Goal: Check status: Check status

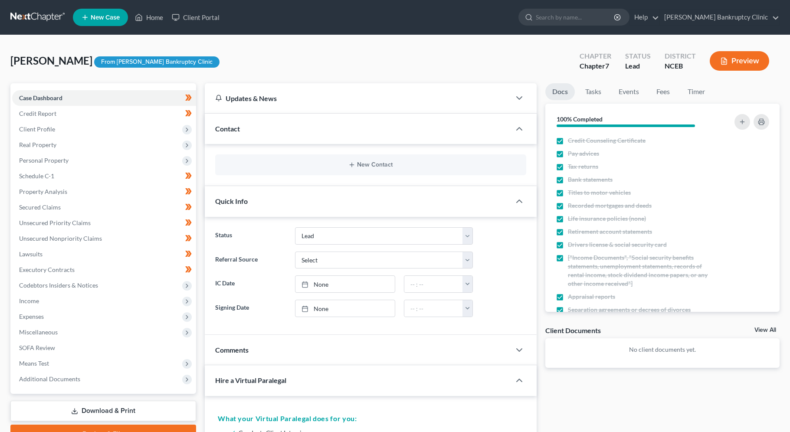
select select "10"
click at [747, 64] on button "Preview" at bounding box center [738, 61] width 59 height 20
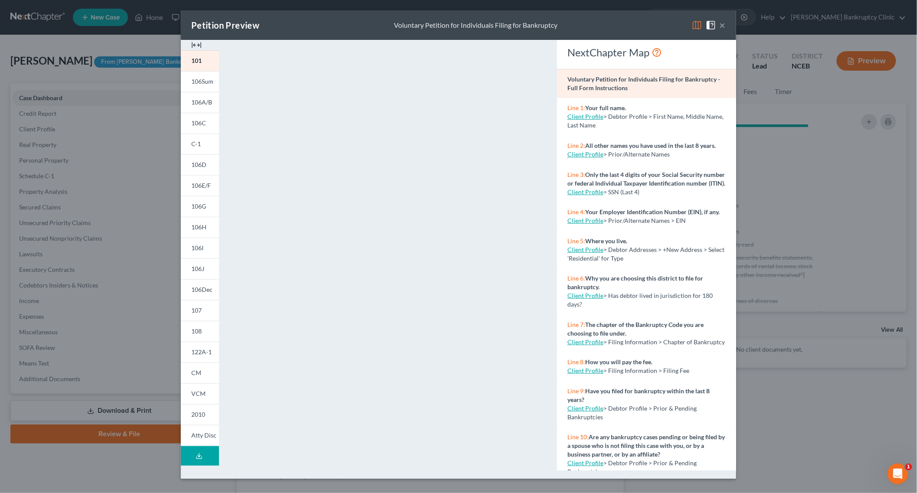
click at [93, 309] on div "Petition Preview Voluntary Petition for Individuals Filing for Bankruptcy × 101…" at bounding box center [458, 246] width 917 height 493
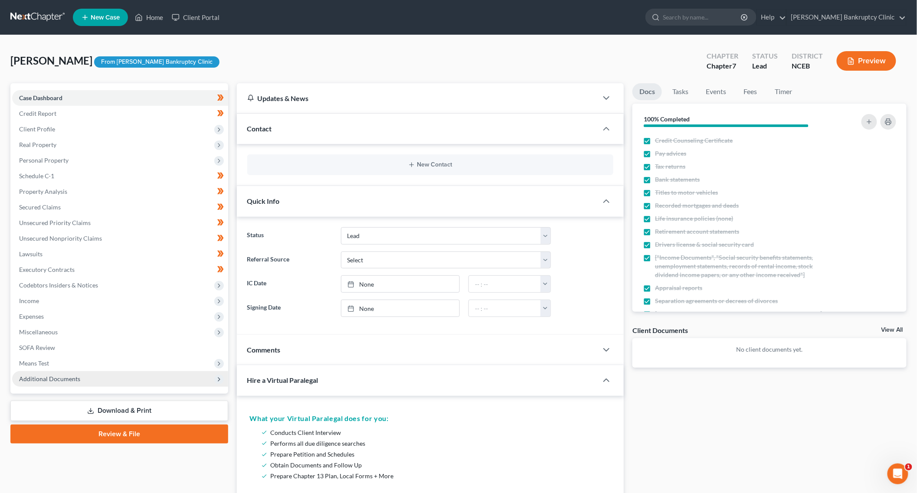
click at [105, 378] on span "Additional Documents" at bounding box center [120, 379] width 216 height 16
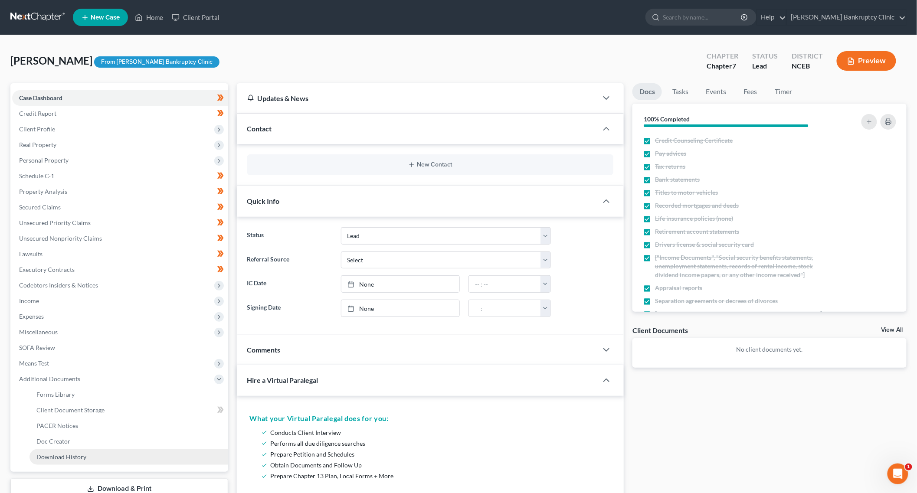
click at [127, 432] on link "Download History" at bounding box center [128, 457] width 199 height 16
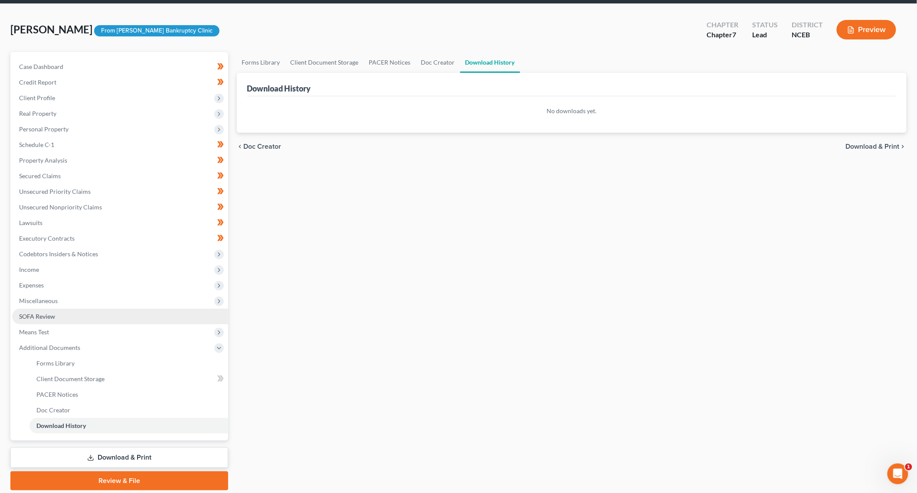
scroll to position [61, 0]
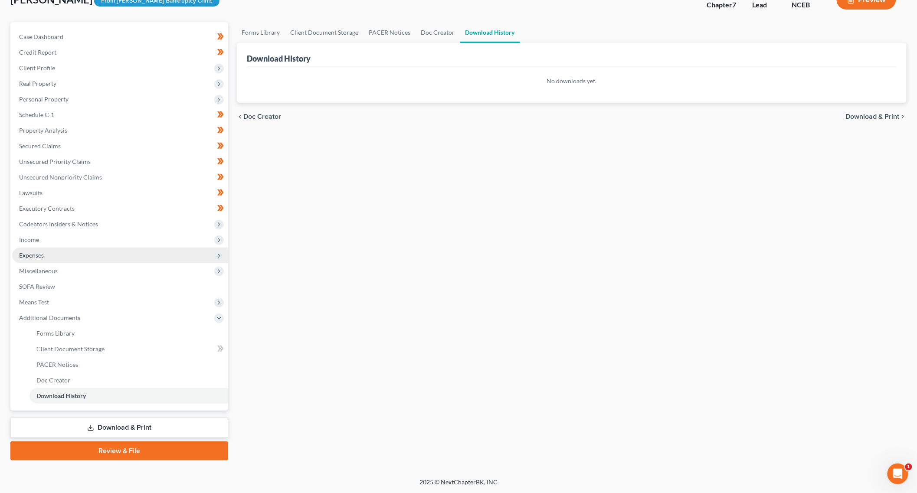
click at [191, 254] on span "Expenses" at bounding box center [120, 256] width 216 height 16
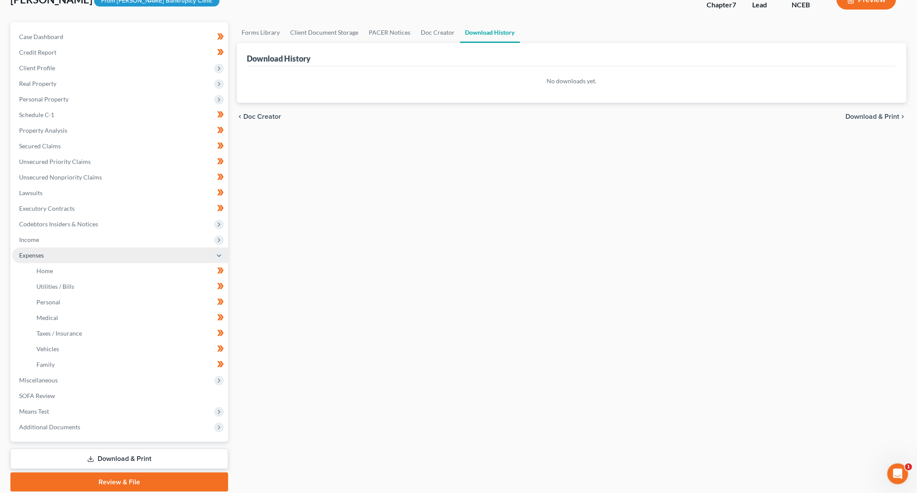
click at [191, 254] on span "Expenses" at bounding box center [120, 256] width 216 height 16
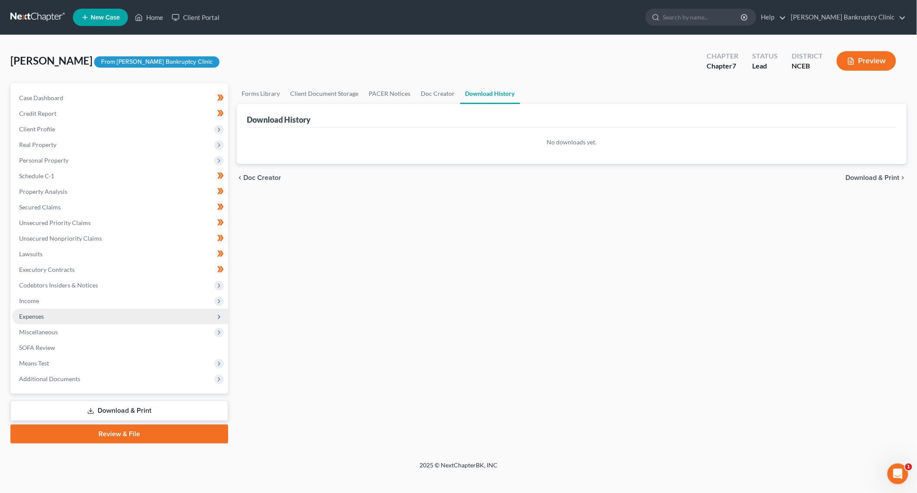
scroll to position [0, 0]
click at [183, 309] on span "Expenses" at bounding box center [120, 317] width 216 height 16
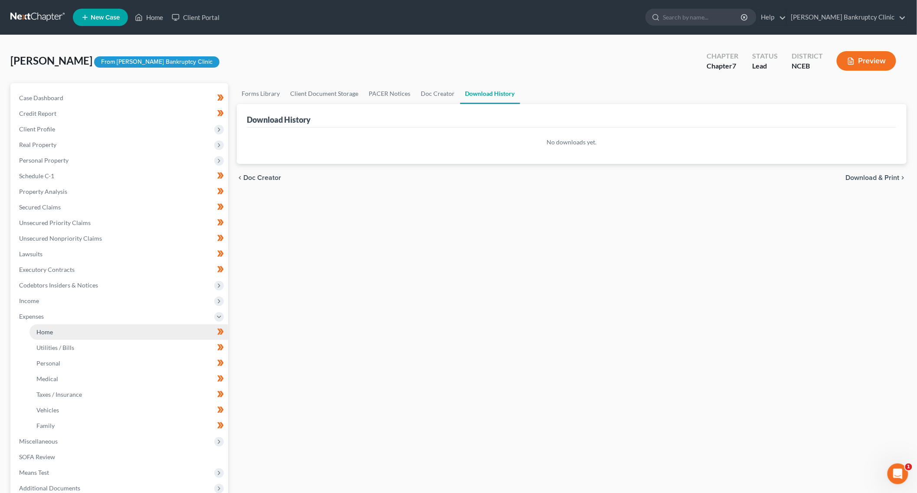
click at [157, 333] on link "Home" at bounding box center [128, 332] width 199 height 16
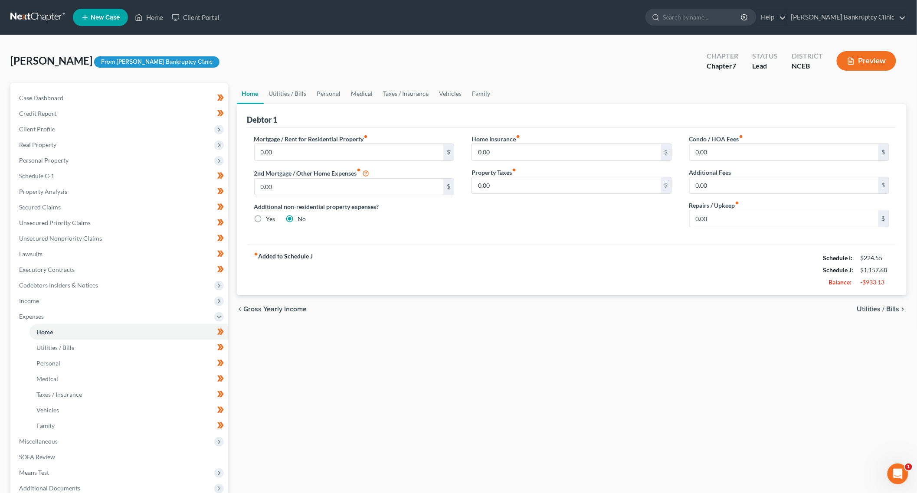
click at [789, 61] on button "Preview" at bounding box center [866, 61] width 59 height 20
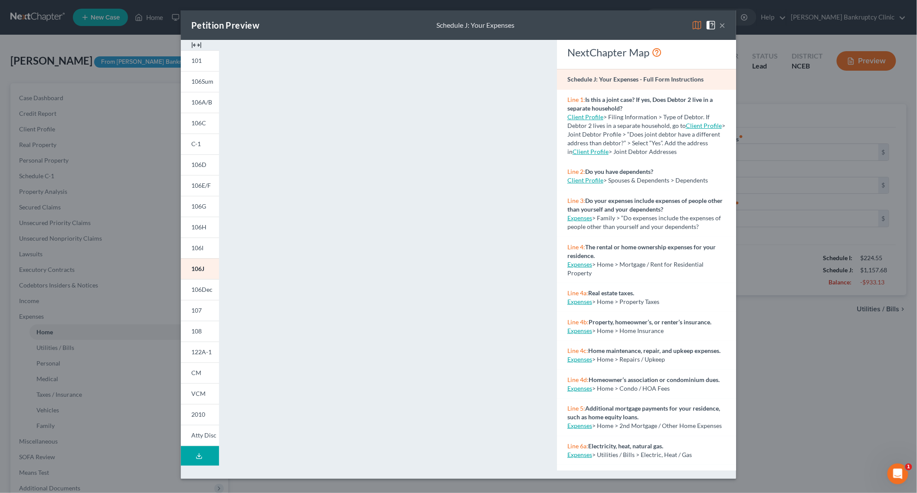
click at [757, 366] on div "Petition Preview Schedule J: Your Expenses × 101 106Sum 106A/B 106C C-1 106D 10…" at bounding box center [458, 246] width 917 height 493
